Goal: Information Seeking & Learning: Learn about a topic

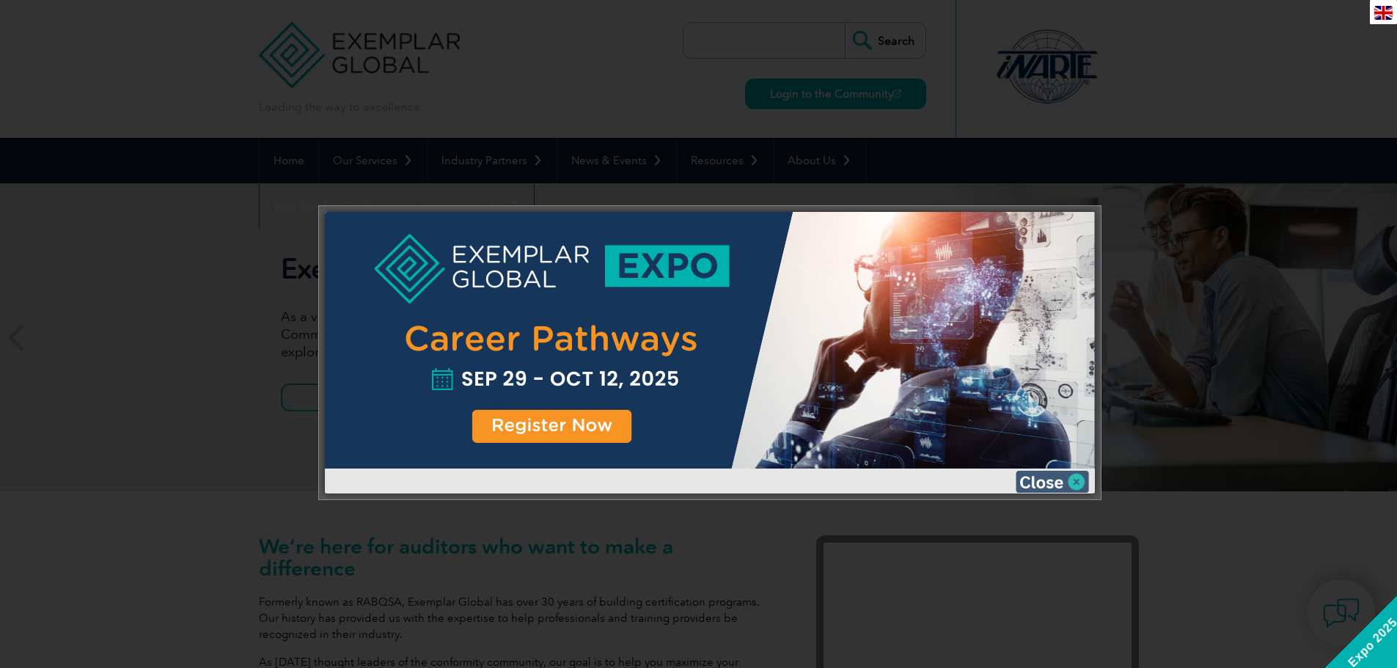
click at [1029, 480] on img at bounding box center [1051, 482] width 73 height 22
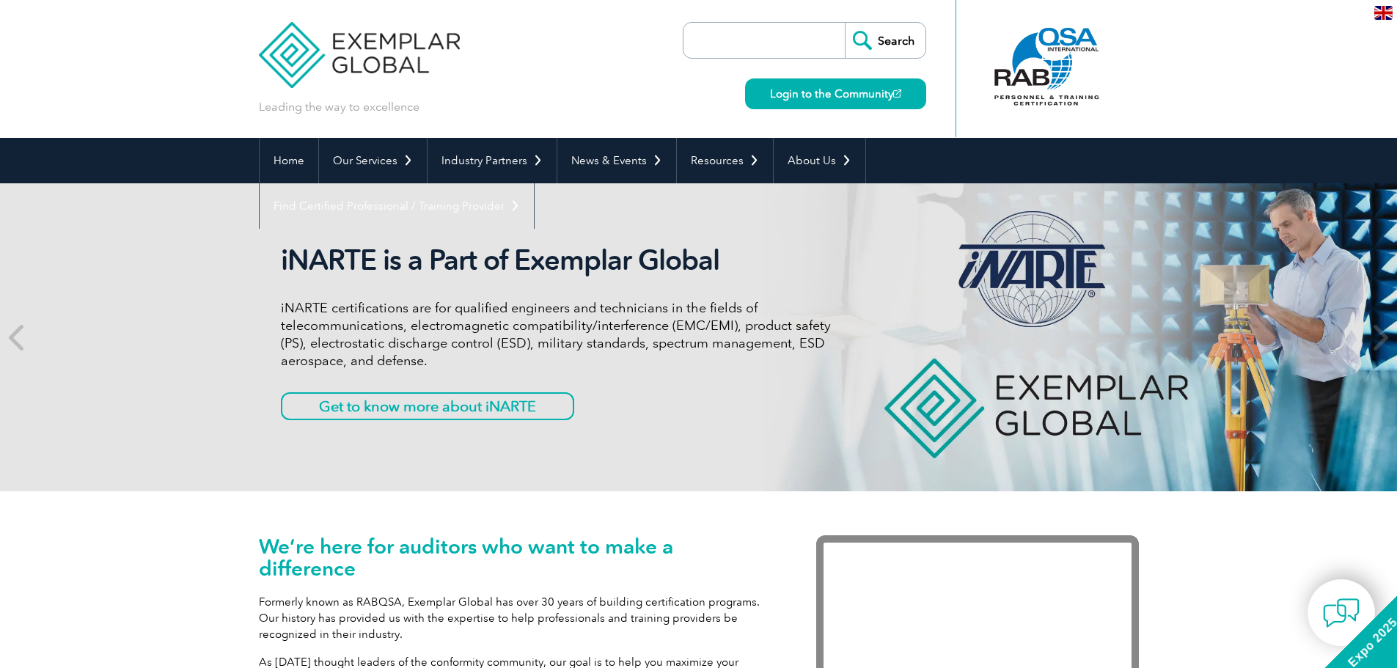
click at [713, 42] on input "search" at bounding box center [768, 40] width 154 height 35
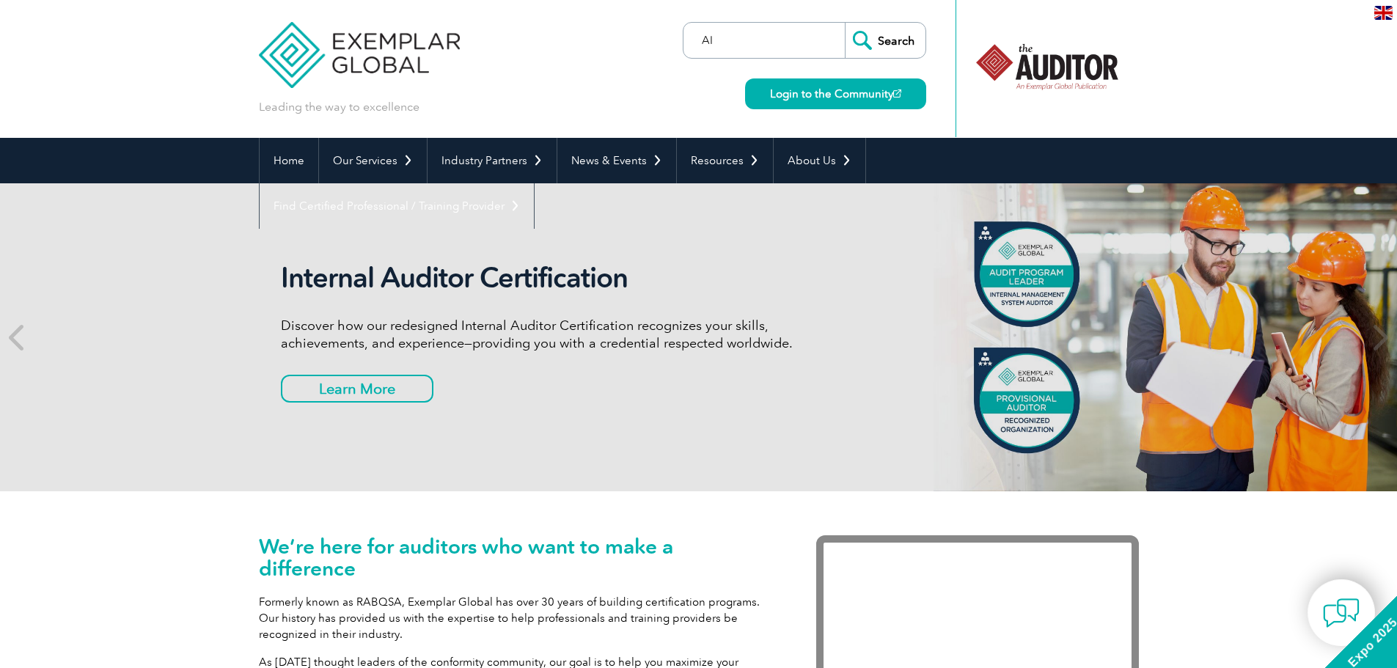
type input "AI"
click at [845, 23] on input "Search" at bounding box center [885, 40] width 81 height 35
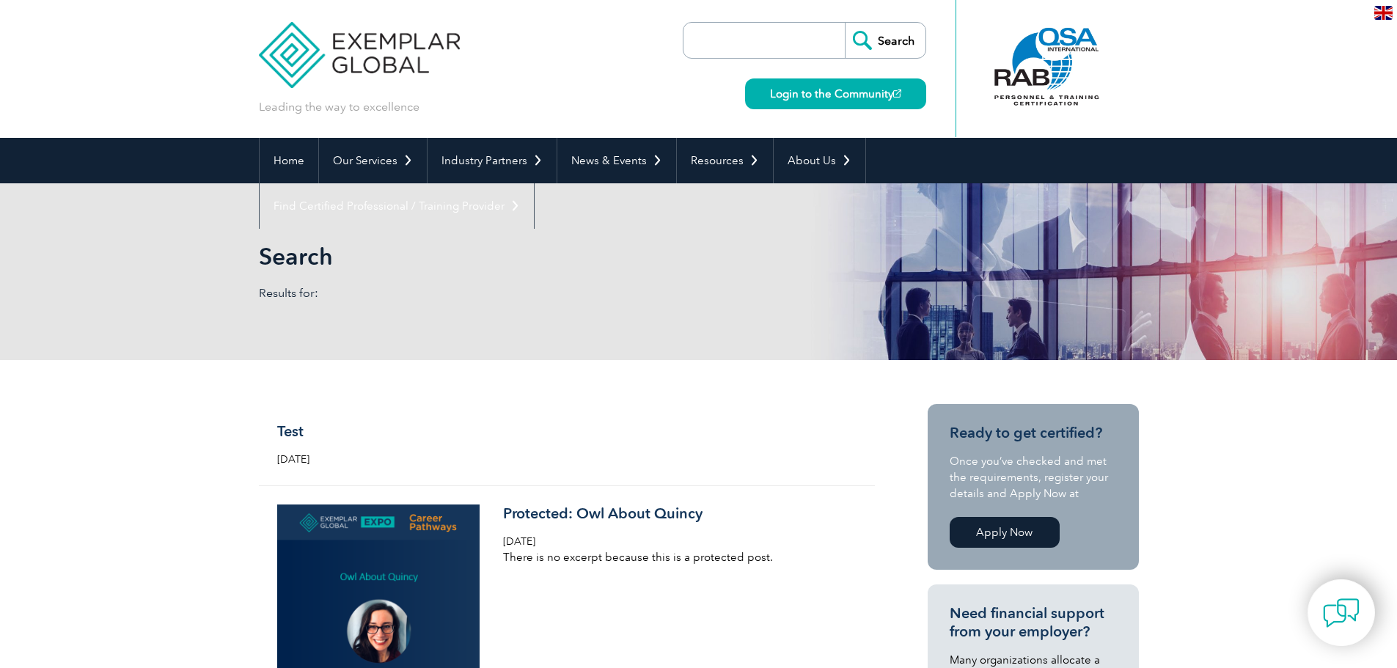
click at [699, 38] on input "search" at bounding box center [768, 40] width 154 height 35
type input "ISO for AI"
click at [845, 23] on input "Search" at bounding box center [885, 40] width 81 height 35
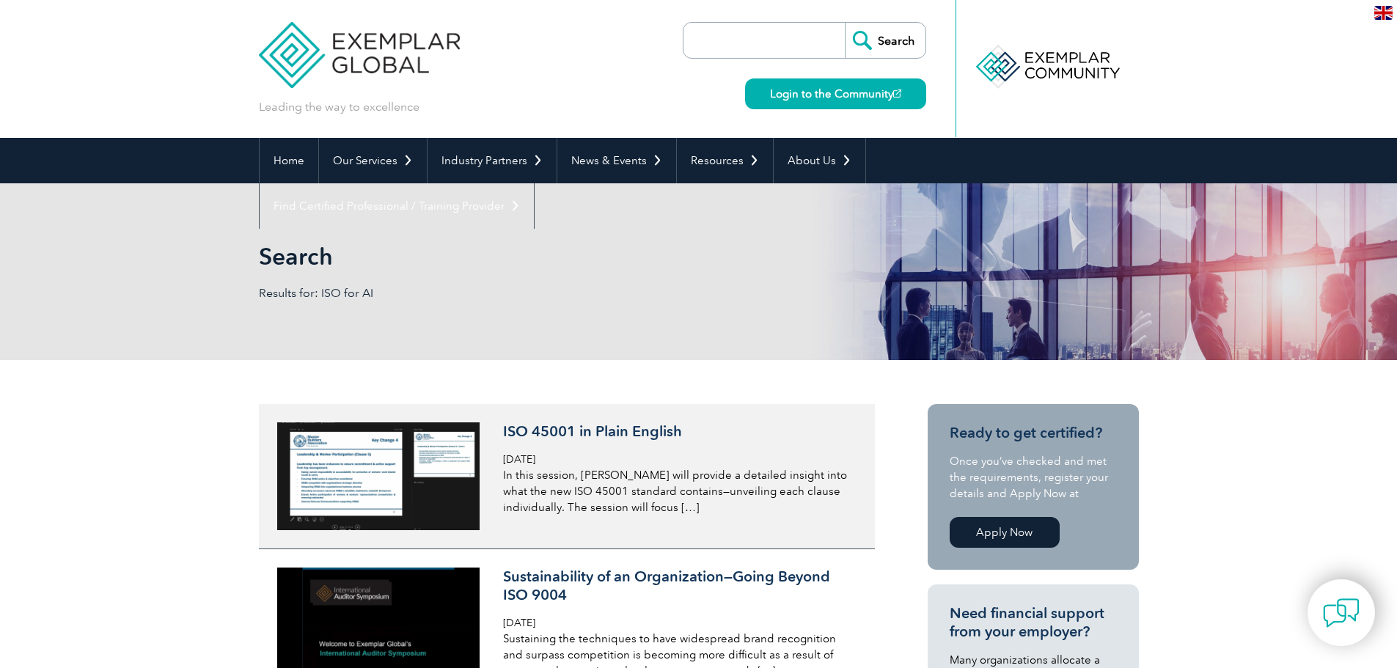
click at [436, 473] on img at bounding box center [378, 476] width 203 height 108
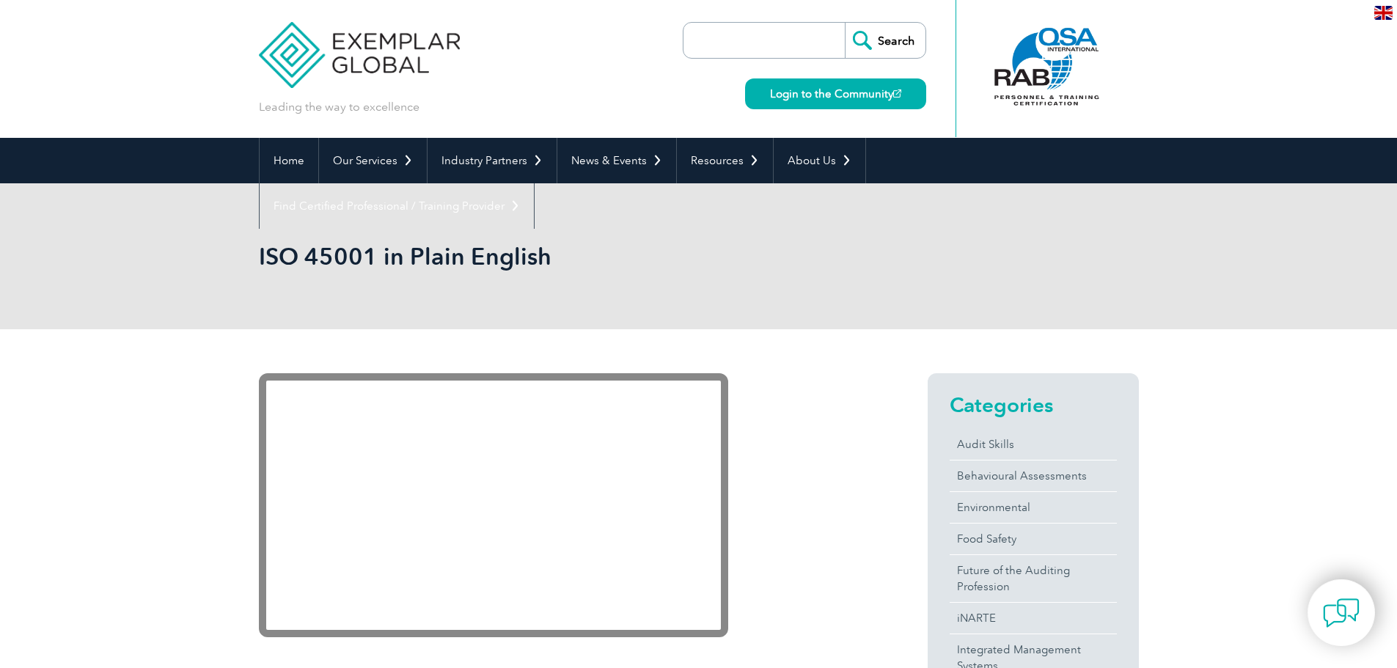
click at [790, 41] on input "search" at bounding box center [768, 40] width 154 height 35
type input "42001"
click at [845, 23] on input "Search" at bounding box center [885, 40] width 81 height 35
